Goal: Find specific page/section: Find specific page/section

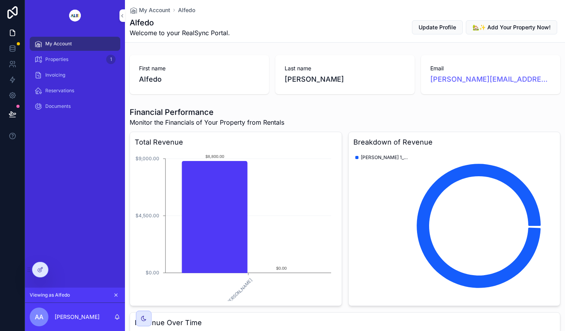
click at [0, 0] on icon at bounding box center [0, 0] width 0 height 0
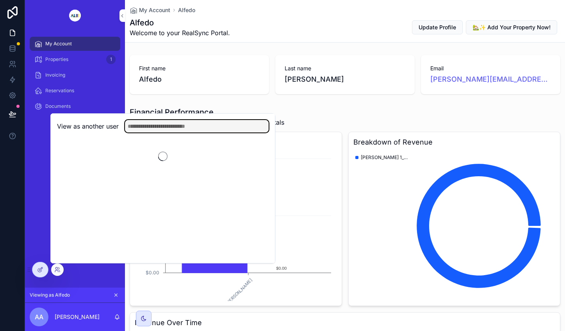
click at [176, 124] on input "text" at bounding box center [197, 126] width 144 height 12
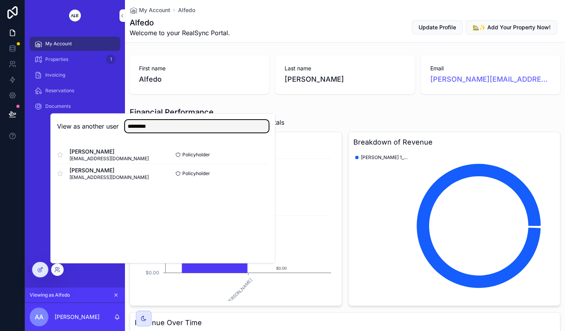
type input "********"
click at [0, 0] on button "Select" at bounding box center [0, 0] width 0 height 0
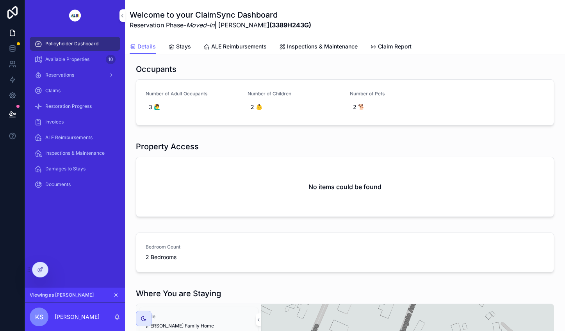
drag, startPoint x: 81, startPoint y: 59, endPoint x: 94, endPoint y: 64, distance: 14.2
click at [81, 59] on span "Available Properties" at bounding box center [67, 59] width 44 height 6
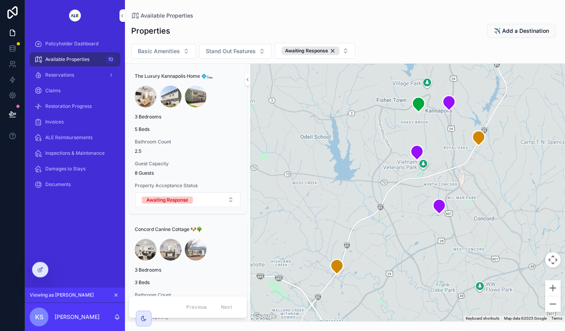
click at [332, 50] on div "Awaiting Response" at bounding box center [311, 50] width 58 height 9
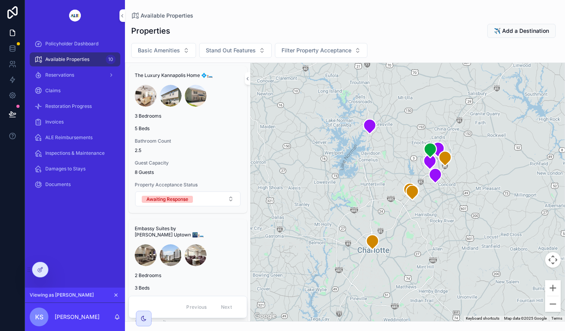
click at [43, 266] on div at bounding box center [40, 269] width 16 height 15
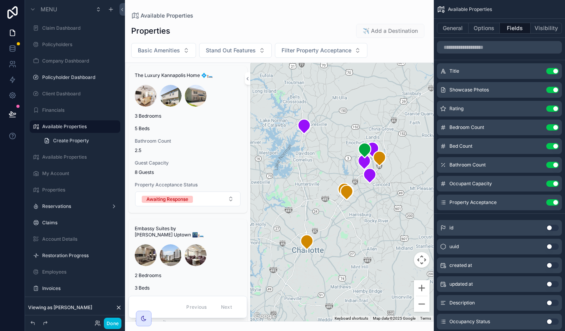
click at [390, 53] on div "scrollable content" at bounding box center [279, 165] width 309 height 331
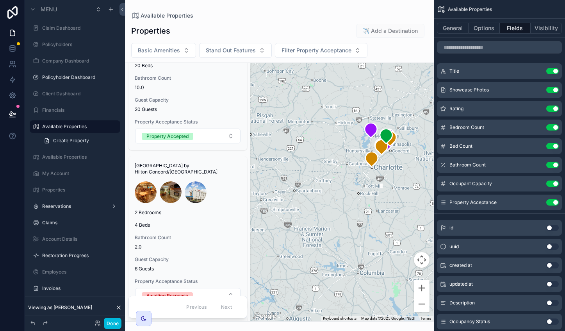
scroll to position [1242, 0]
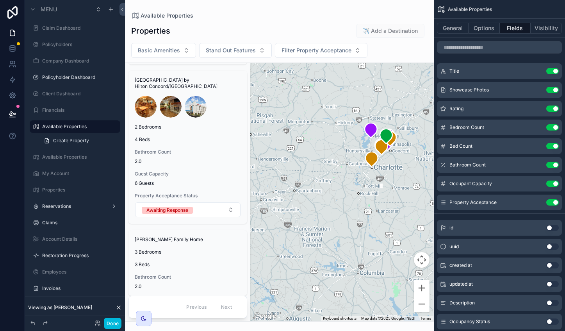
click at [249, 20] on div "Properties ✈️ Add a Destination Basic Amenities Stand Out Features Filter Prope…" at bounding box center [279, 170] width 309 height 303
drag, startPoint x: 270, startPoint y: 19, endPoint x: 228, endPoint y: 16, distance: 42.3
click at [228, 16] on div "Available Properties" at bounding box center [279, 15] width 296 height 6
click at [449, 26] on button "General" at bounding box center [453, 28] width 32 height 11
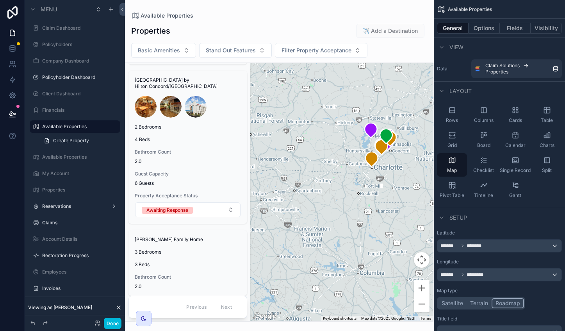
click at [442, 46] on icon "scrollable content" at bounding box center [442, 47] width 6 height 6
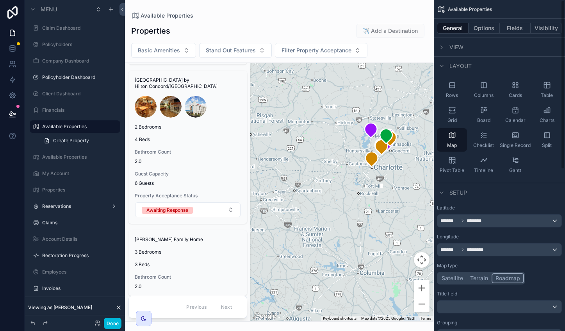
click at [442, 50] on icon "scrollable content" at bounding box center [442, 47] width 6 height 6
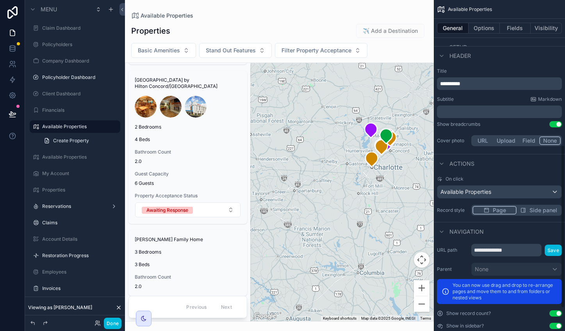
scroll to position [341, 0]
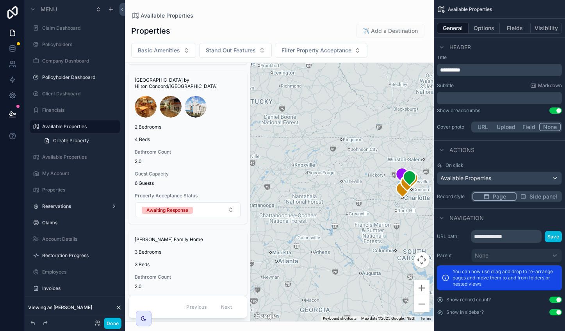
click at [57, 158] on label "Available Properties" at bounding box center [78, 157] width 73 height 6
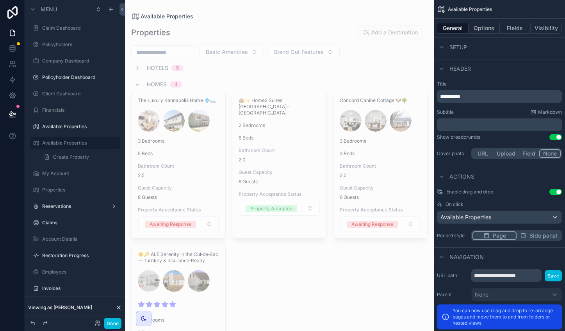
click at [544, 29] on button "Visibility" at bounding box center [546, 28] width 31 height 11
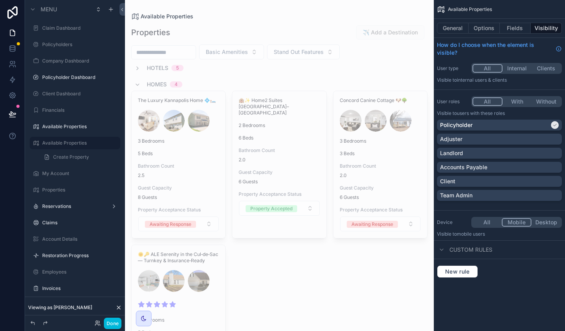
click at [472, 195] on p "Team Admin" at bounding box center [456, 195] width 32 height 8
click at [473, 181] on div "Client" at bounding box center [499, 181] width 119 height 8
click at [477, 142] on div "Adjuster" at bounding box center [499, 139] width 119 height 8
click at [483, 168] on p "Accounts Payable" at bounding box center [463, 167] width 47 height 8
click at [480, 224] on button "All" at bounding box center [487, 222] width 29 height 9
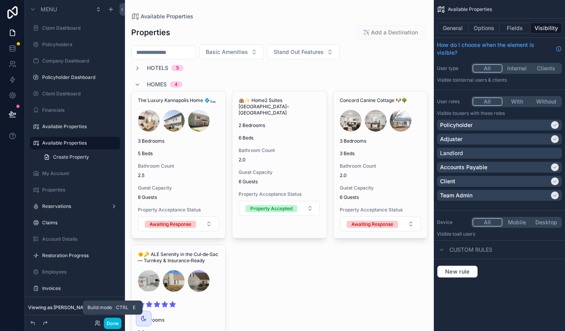
click at [112, 322] on button "Done" at bounding box center [113, 322] width 18 height 11
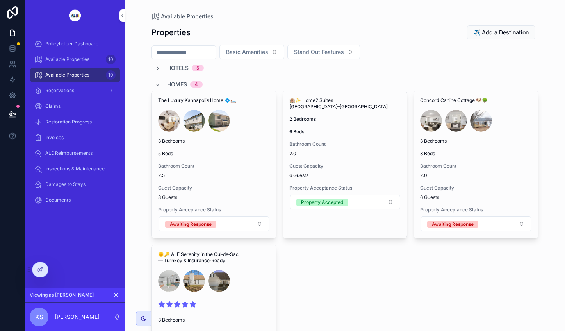
click at [155, 68] on icon "scrollable content" at bounding box center [158, 68] width 6 height 6
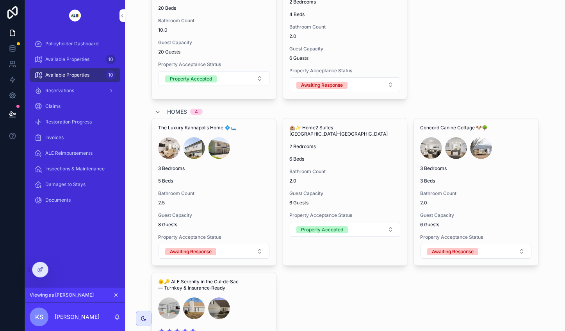
scroll to position [462, 0]
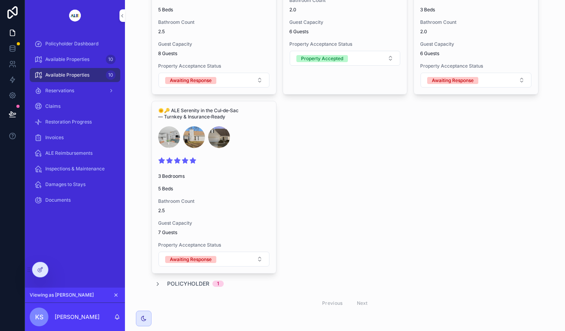
click at [41, 269] on icon at bounding box center [40, 268] width 3 height 3
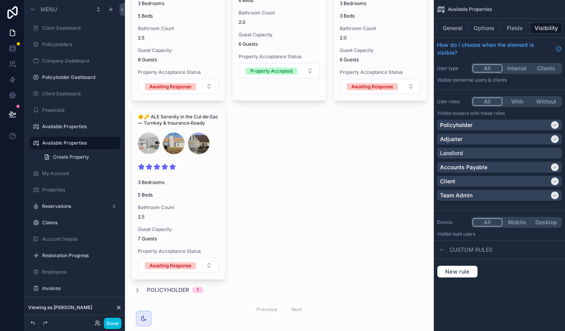
drag, startPoint x: 518, startPoint y: 221, endPoint x: 500, endPoint y: 228, distance: 19.3
click at [518, 221] on button "Mobile" at bounding box center [517, 222] width 29 height 9
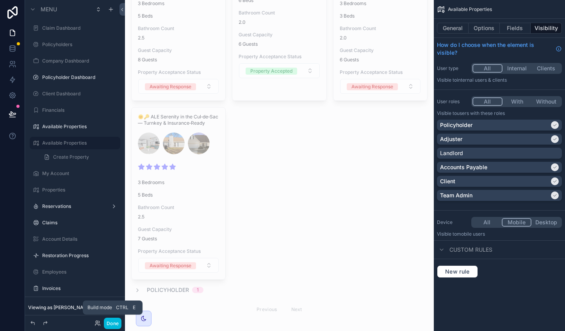
click at [116, 323] on button "Done" at bounding box center [113, 322] width 18 height 11
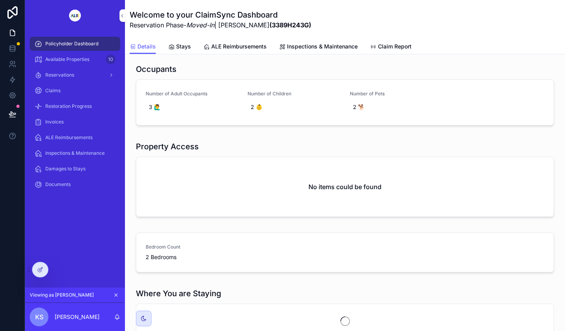
click at [68, 57] on span "Available Properties" at bounding box center [67, 59] width 44 height 6
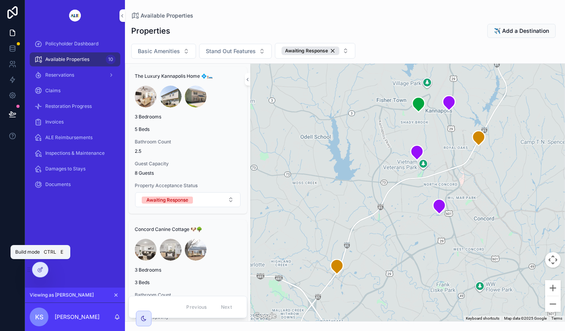
click at [43, 268] on div at bounding box center [40, 269] width 16 height 15
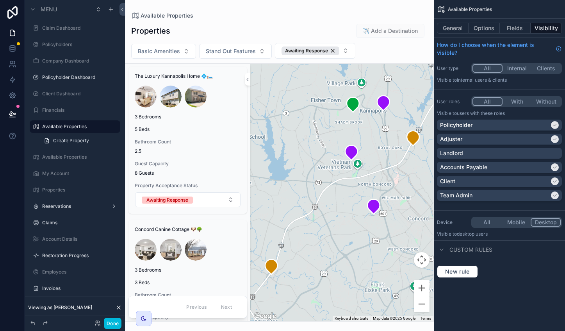
click at [256, 23] on div "scrollable content" at bounding box center [279, 165] width 309 height 331
click at [114, 321] on button "Done" at bounding box center [113, 322] width 18 height 11
